Goal: Entertainment & Leisure: Consume media (video, audio)

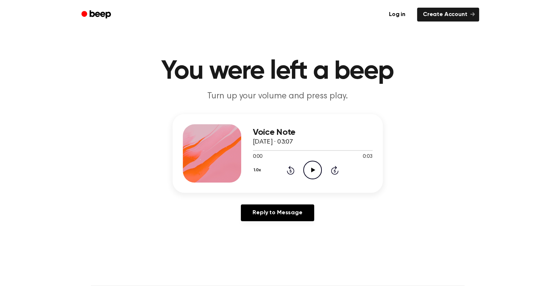
click at [309, 167] on icon "Play Audio" at bounding box center [312, 170] width 19 height 19
click at [312, 174] on icon "Play Audio" at bounding box center [312, 170] width 19 height 19
click at [309, 173] on icon "Play Audio" at bounding box center [312, 170] width 19 height 19
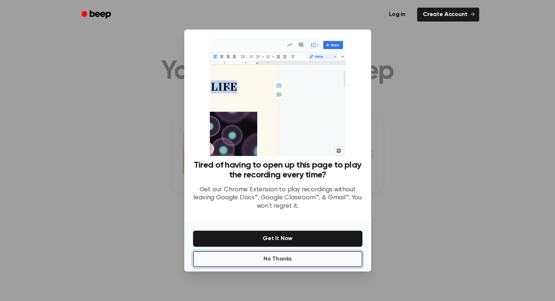
click at [301, 258] on button "No Thanks" at bounding box center [277, 259] width 169 height 16
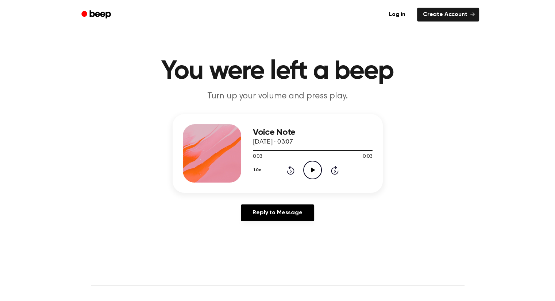
click at [312, 169] on icon at bounding box center [313, 170] width 4 height 5
click at [311, 167] on icon "Play Audio" at bounding box center [312, 170] width 19 height 19
click at [310, 170] on icon "Play Audio" at bounding box center [312, 170] width 19 height 19
click at [310, 170] on icon "Pause Audio" at bounding box center [312, 170] width 19 height 19
click at [313, 168] on icon "Play Audio" at bounding box center [312, 170] width 19 height 19
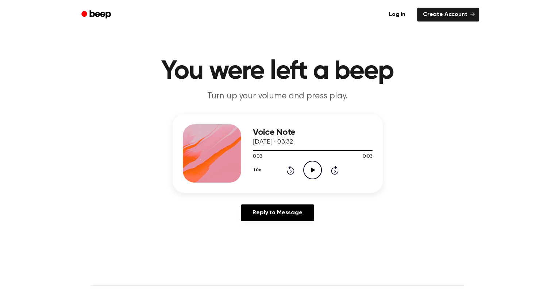
click at [313, 168] on icon "Play Audio" at bounding box center [312, 170] width 19 height 19
click at [313, 170] on icon at bounding box center [313, 170] width 4 height 5
click at [314, 163] on icon "Play Audio" at bounding box center [312, 170] width 19 height 19
click at [317, 169] on icon "Play Audio" at bounding box center [312, 170] width 19 height 19
